Goal: Complete application form

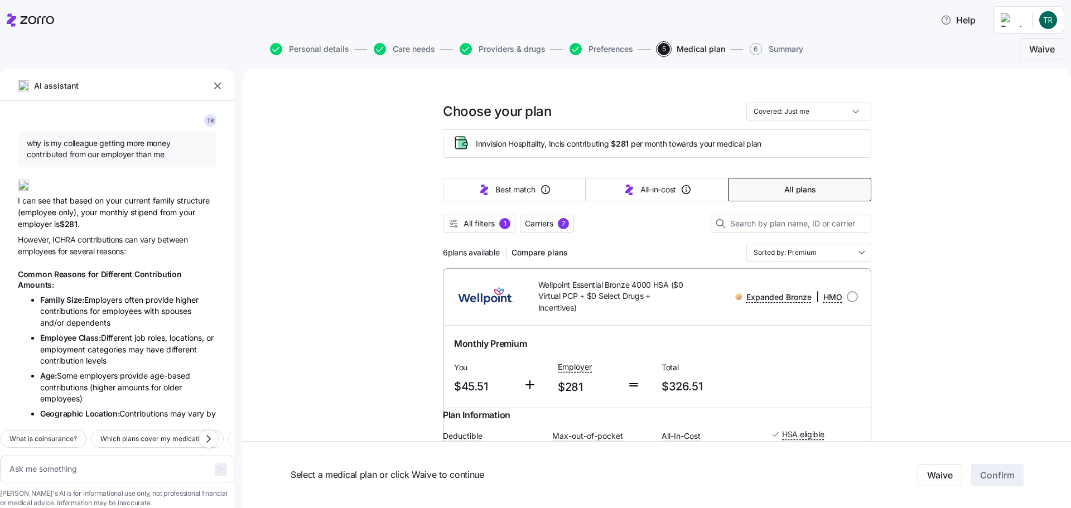
scroll to position [457, 0]
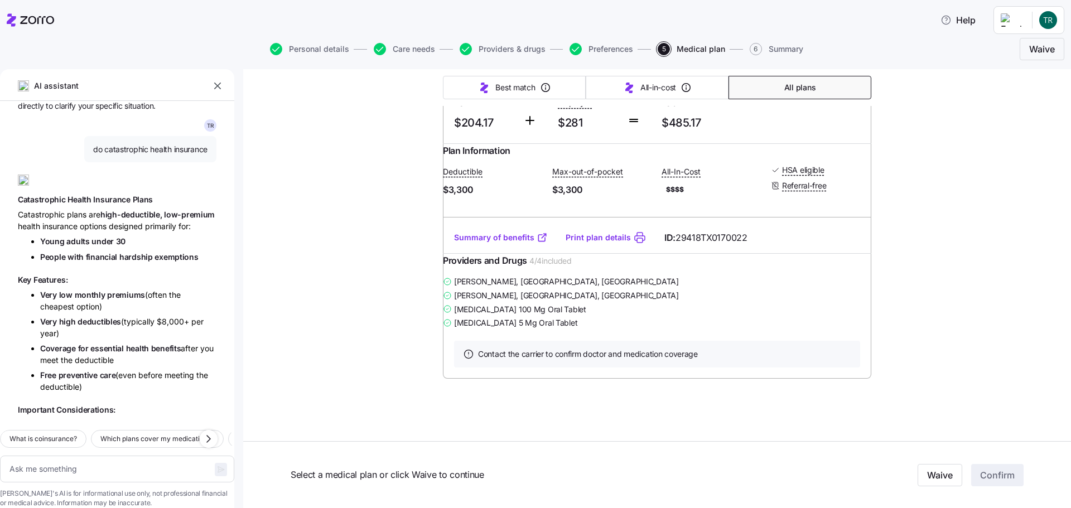
type textarea "x"
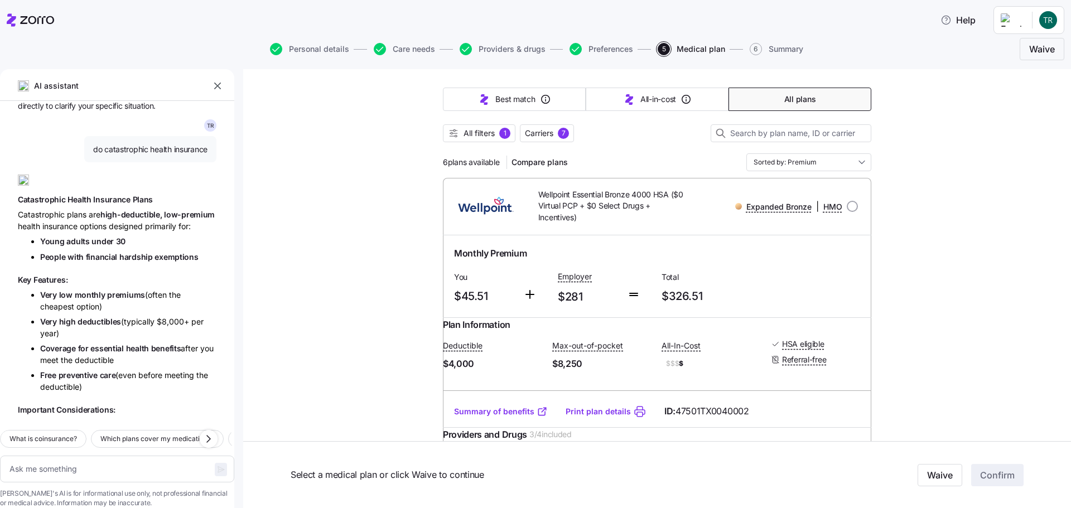
scroll to position [0, 0]
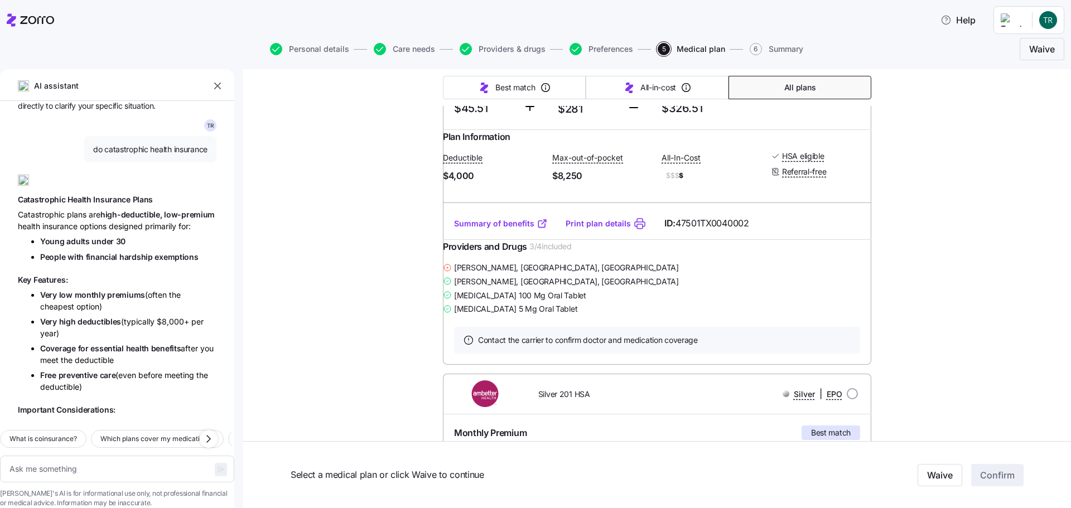
scroll to position [56, 0]
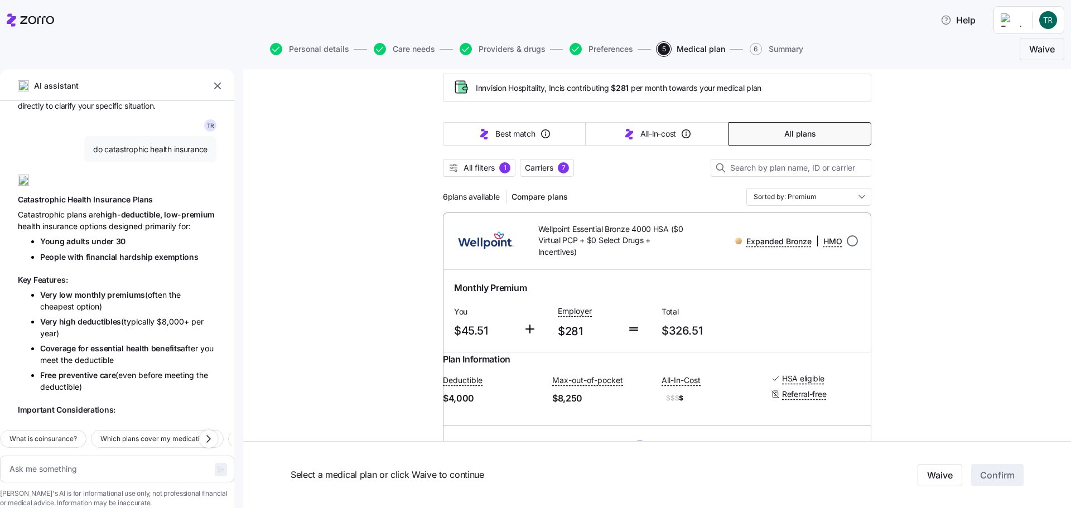
click at [847, 242] on input "radio" at bounding box center [852, 240] width 11 height 11
radio input "true"
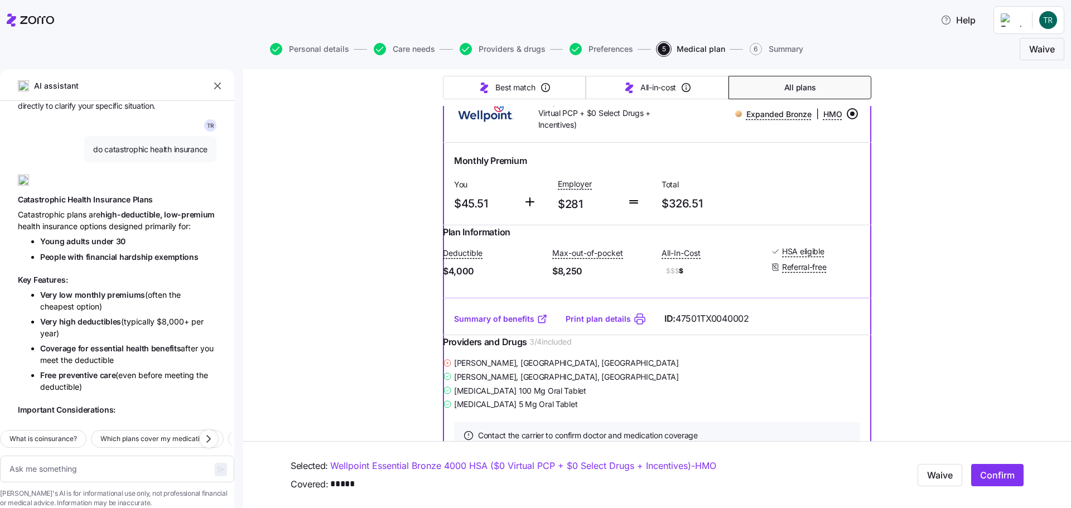
scroll to position [167, 0]
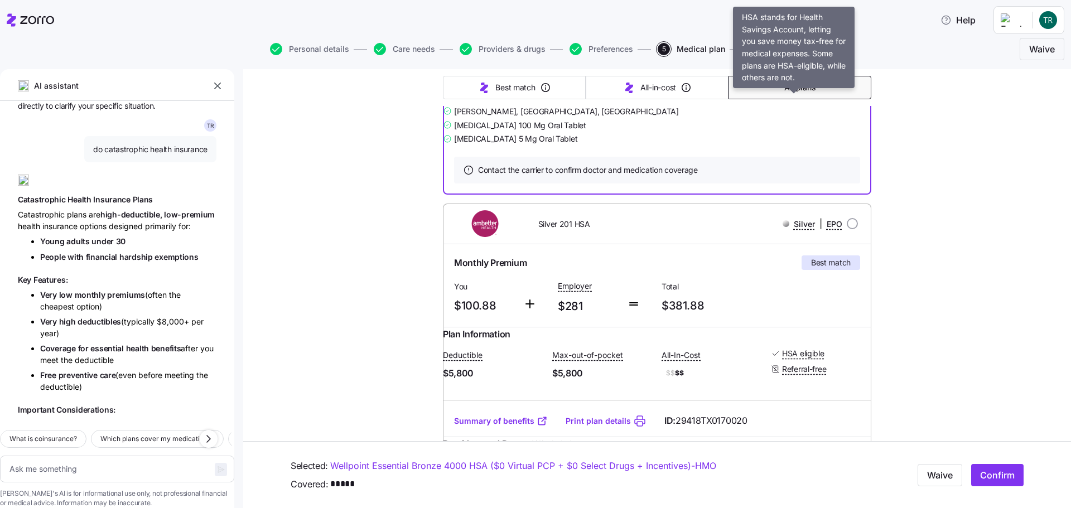
scroll to position [502, 0]
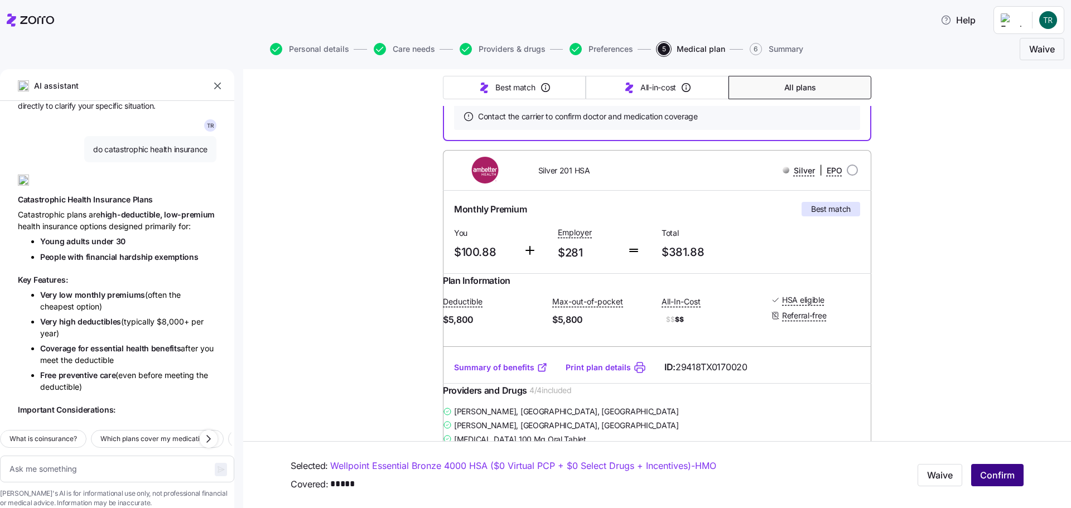
click at [980, 476] on span "Confirm" at bounding box center [997, 475] width 35 height 13
type textarea "x"
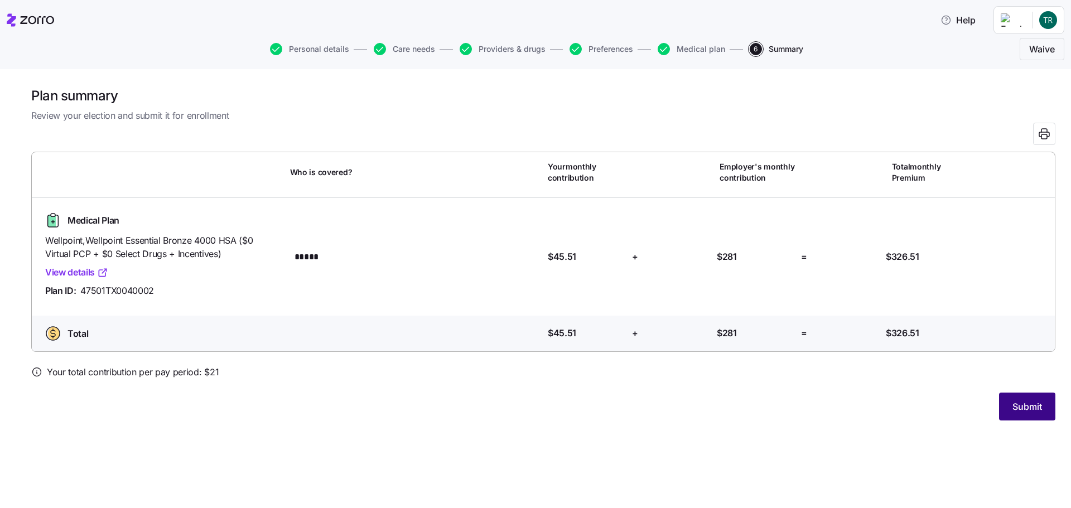
click at [1042, 411] on button "Submit" at bounding box center [1027, 407] width 56 height 28
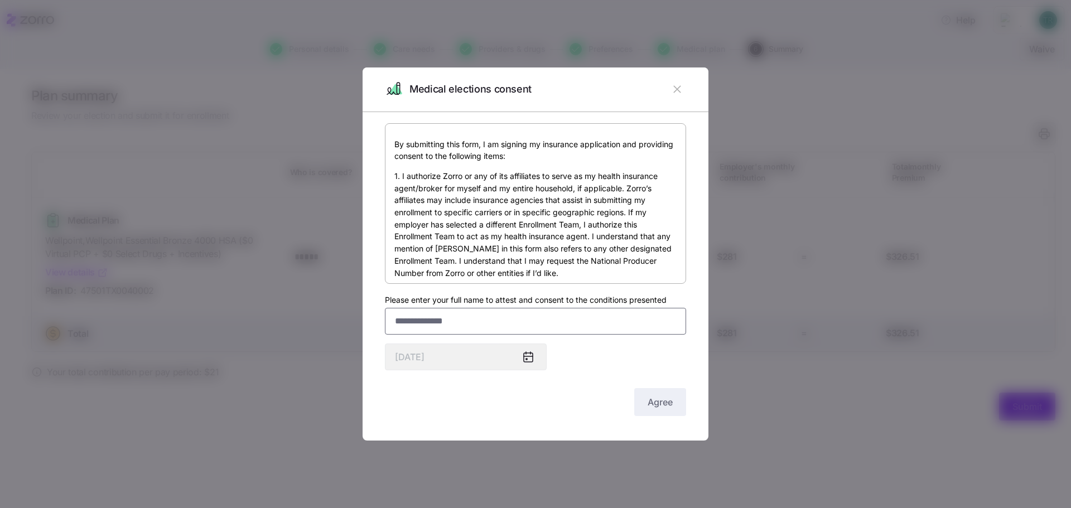
click at [448, 320] on input "Please enter your full name to attest and consent to the conditions presented" at bounding box center [535, 321] width 301 height 27
type input "**********"
click at [665, 412] on button "Agree" at bounding box center [660, 402] width 52 height 28
